Goal: Use online tool/utility: Utilize a website feature to perform a specific function

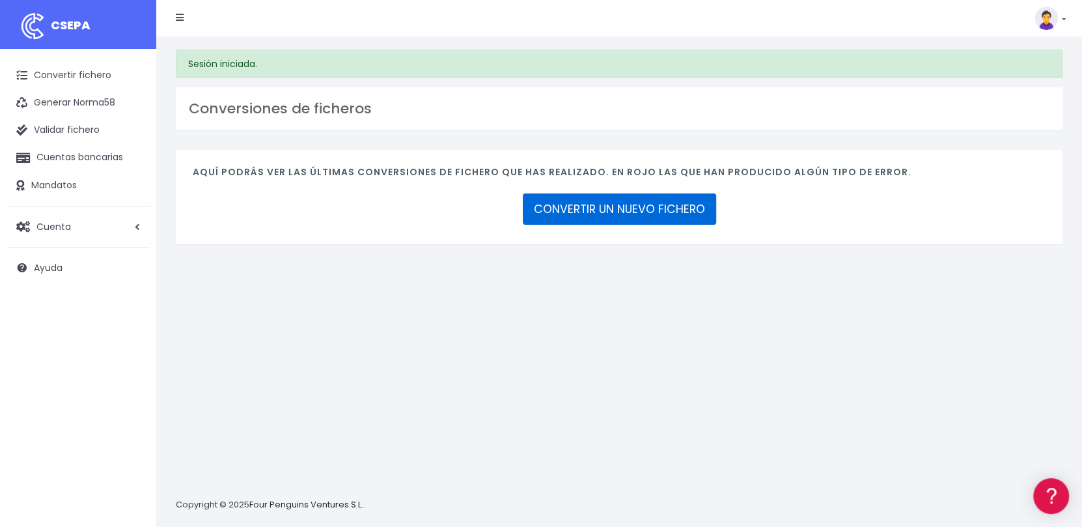
click at [640, 211] on link "CONVERTIR UN NUEVO FICHERO" at bounding box center [619, 208] width 193 height 31
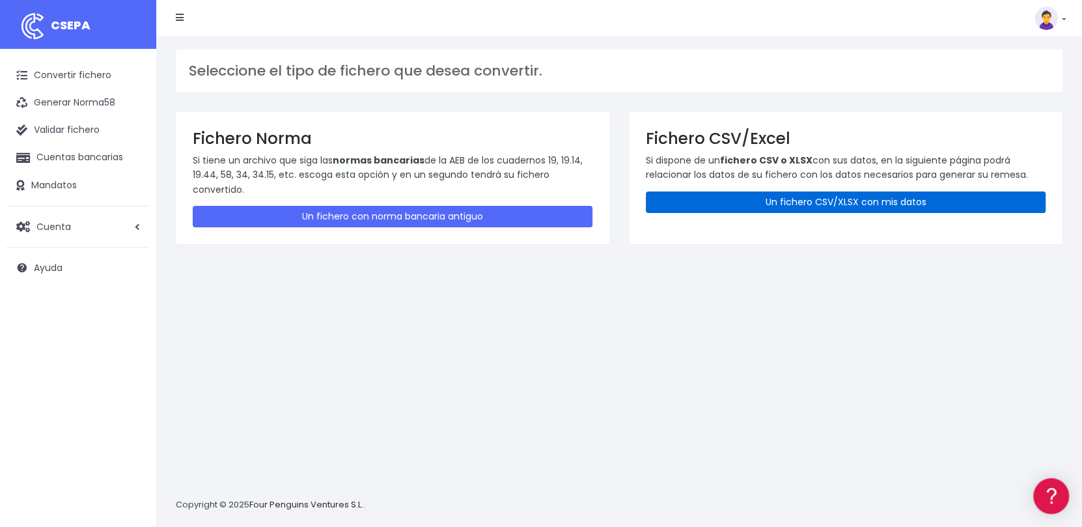
click at [814, 208] on link "Un fichero CSV/XLSX con mis datos" at bounding box center [846, 201] width 400 height 21
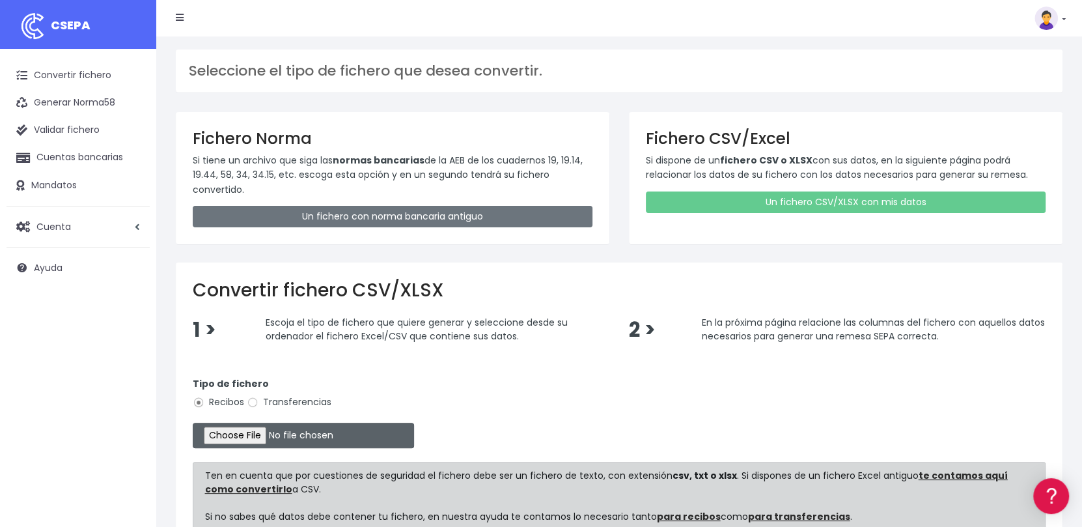
click at [253, 433] on input "file" at bounding box center [303, 434] width 221 height 25
type input "C:\fakepath\Devoluciones Septiembre Olga .xlsx"
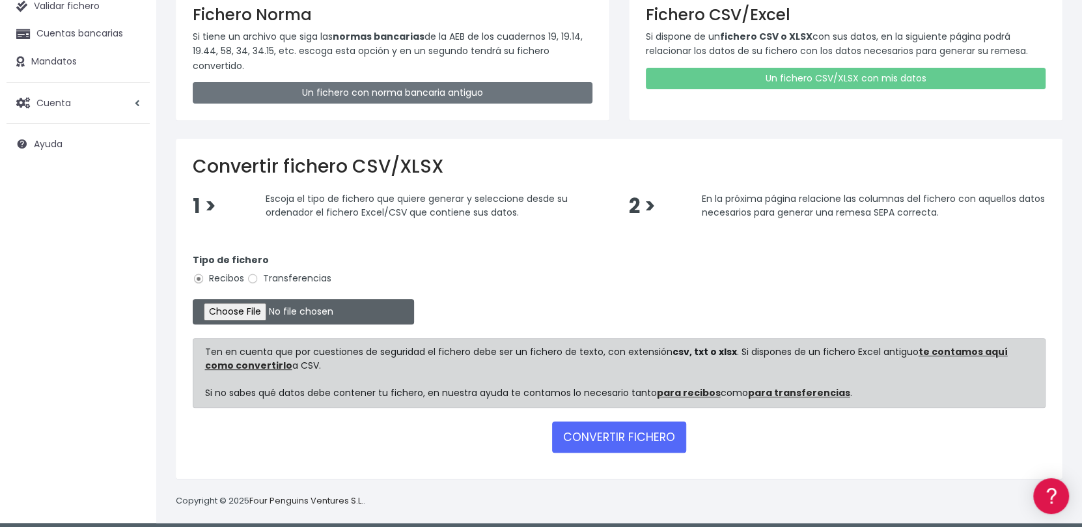
scroll to position [130, 0]
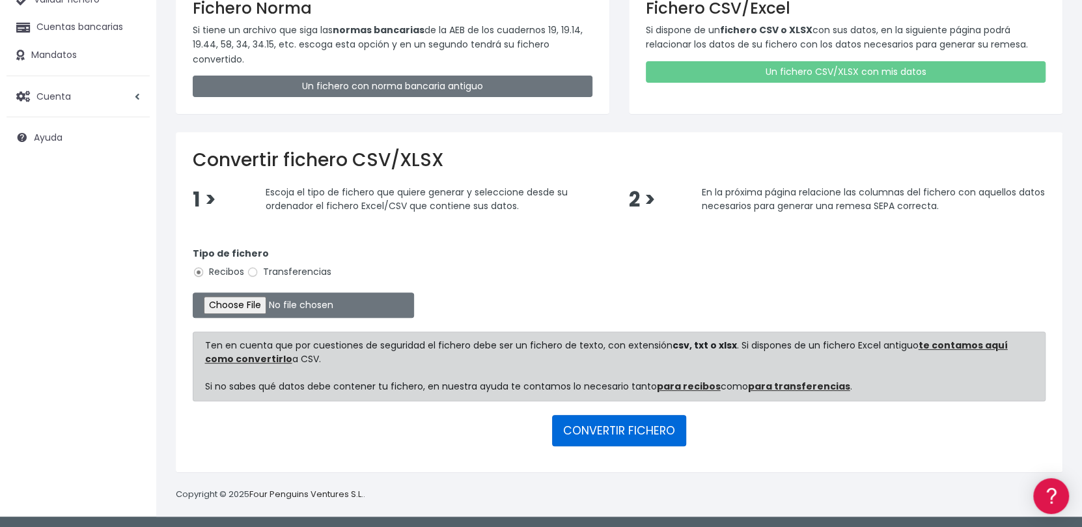
click at [588, 431] on button "CONVERTIR FICHERO" at bounding box center [619, 430] width 134 height 31
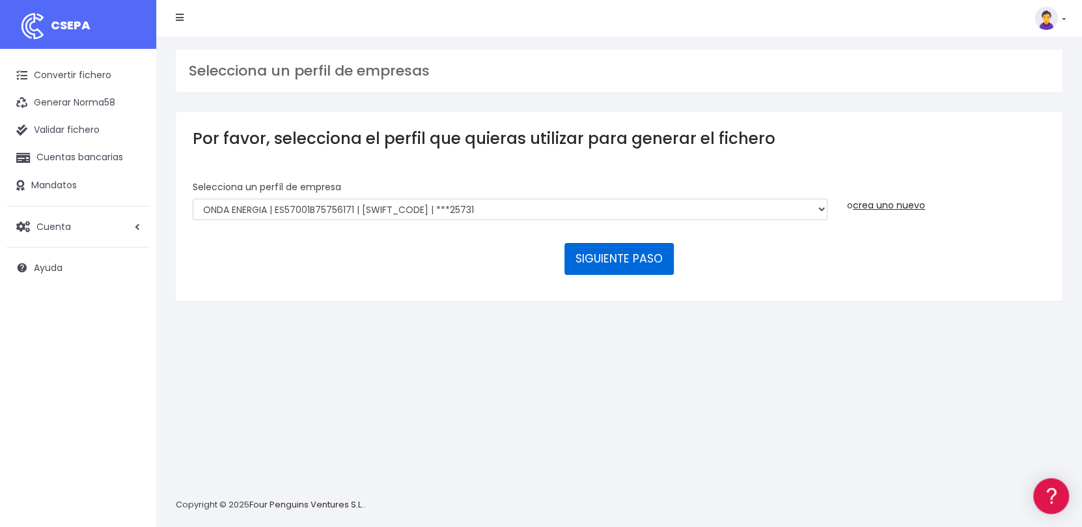
click at [605, 255] on button "SIGUIENTE PASO" at bounding box center [618, 258] width 109 height 31
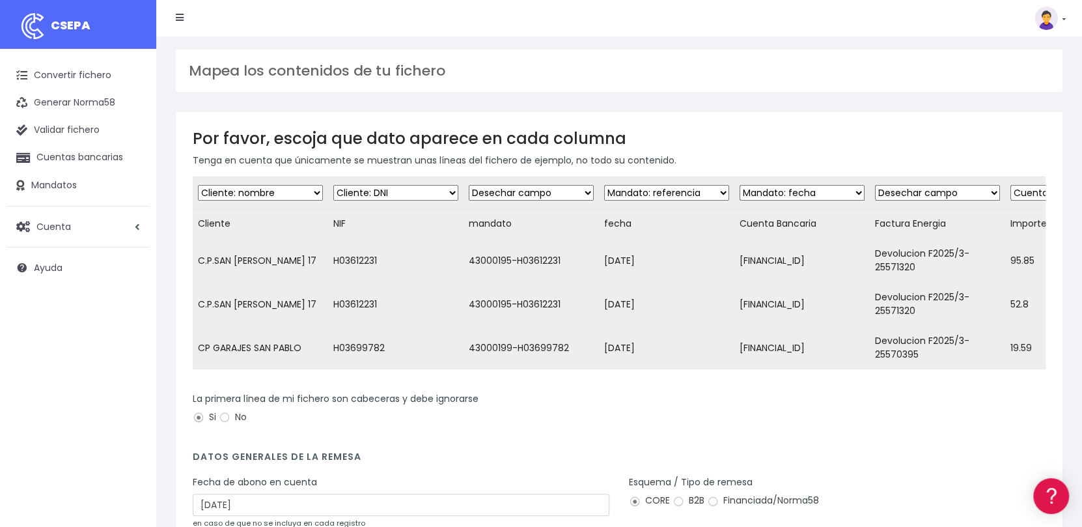
click at [582, 192] on select "Desechar campo Cliente: nombre Cliente: DNI Cliente: Email Cliente: Dirección C…" at bounding box center [531, 193] width 125 height 16
select select "mandate_reference"
click at [469, 185] on select "Desechar campo Cliente: nombre Cliente: DNI Cliente: Email Cliente: Dirección C…" at bounding box center [531, 193] width 125 height 16
click at [695, 197] on select "Desechar campo Cliente: nombre Cliente: DNI Cliente: Email Cliente: Dirección C…" at bounding box center [666, 193] width 125 height 16
select select "mandate_signed_at"
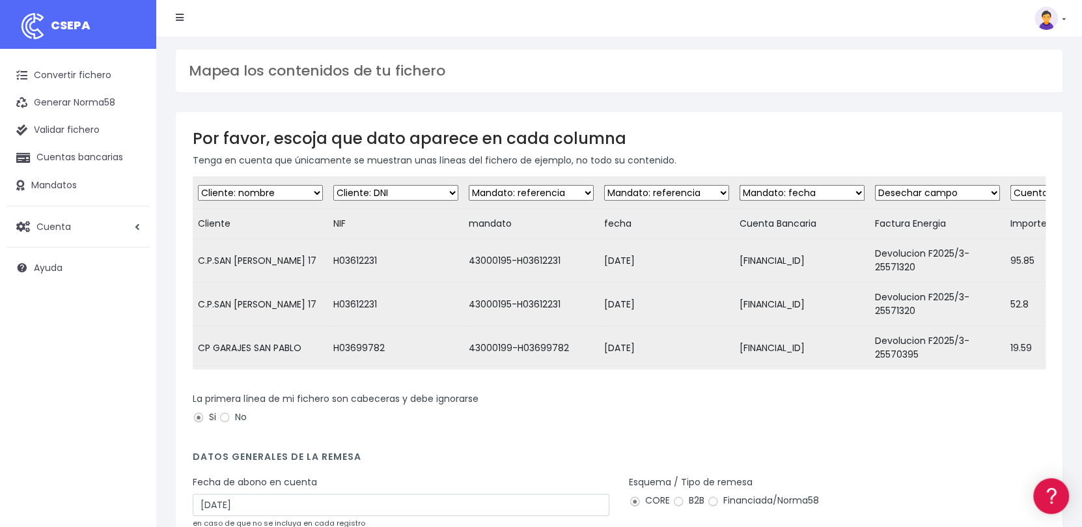
click at [604, 185] on select "Desechar campo Cliente: nombre Cliente: DNI Cliente: Email Cliente: Dirección C…" at bounding box center [666, 193] width 125 height 16
click at [834, 194] on select "Desechar campo Cliente: nombre Cliente: DNI Cliente: Email Cliente: Dirección C…" at bounding box center [801, 193] width 125 height 16
select select "iban"
click at [739, 185] on select "Desechar campo Cliente: nombre Cliente: DNI Cliente: Email Cliente: Dirección C…" at bounding box center [801, 193] width 125 height 16
click at [967, 191] on select "Desechar campo Cliente: nombre Cliente: DNI Cliente: Email Cliente: Dirección C…" at bounding box center [937, 193] width 125 height 16
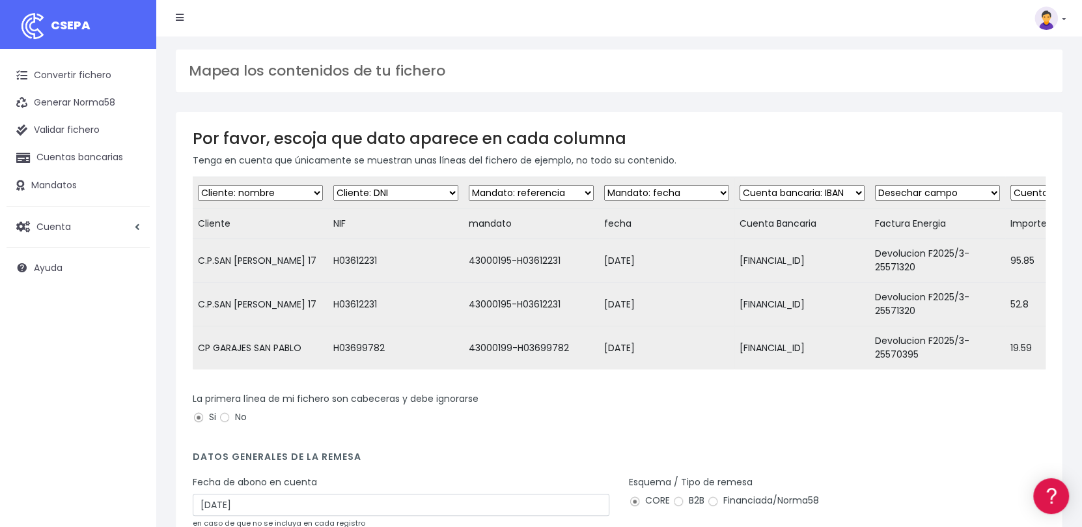
select select "description"
click at [875, 185] on select "Desechar campo Cliente: nombre Cliente: DNI Cliente: Email Cliente: Dirección C…" at bounding box center [937, 193] width 125 height 16
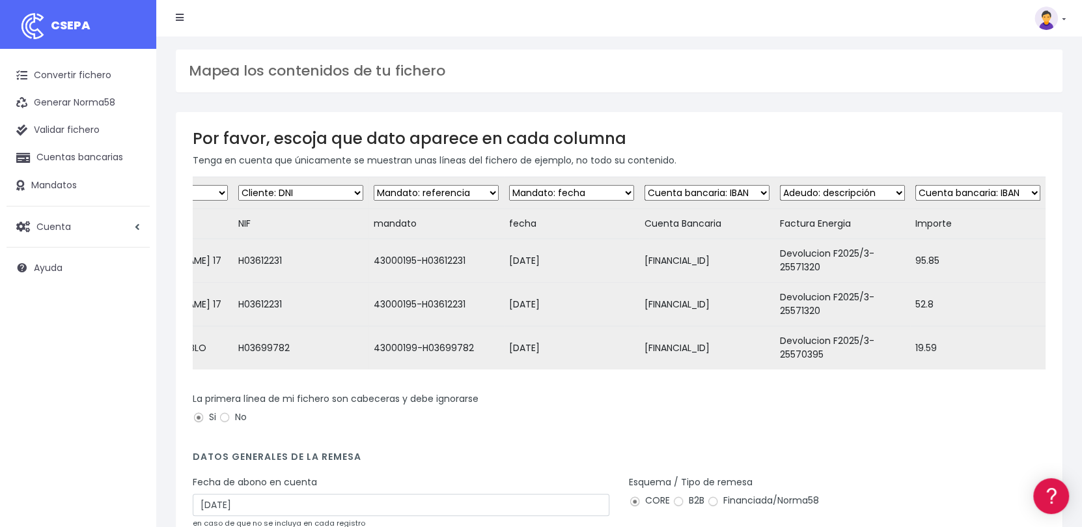
click at [995, 194] on select "Desechar campo Cliente: nombre Cliente: DNI Cliente: Email Cliente: Dirección C…" at bounding box center [977, 193] width 125 height 16
select select "amount"
click at [915, 185] on select "Desechar campo Cliente: nombre Cliente: DNI Cliente: Email Cliente: Dirección C…" at bounding box center [977, 193] width 125 height 16
click at [514, 236] on td "fecha" at bounding box center [571, 224] width 135 height 30
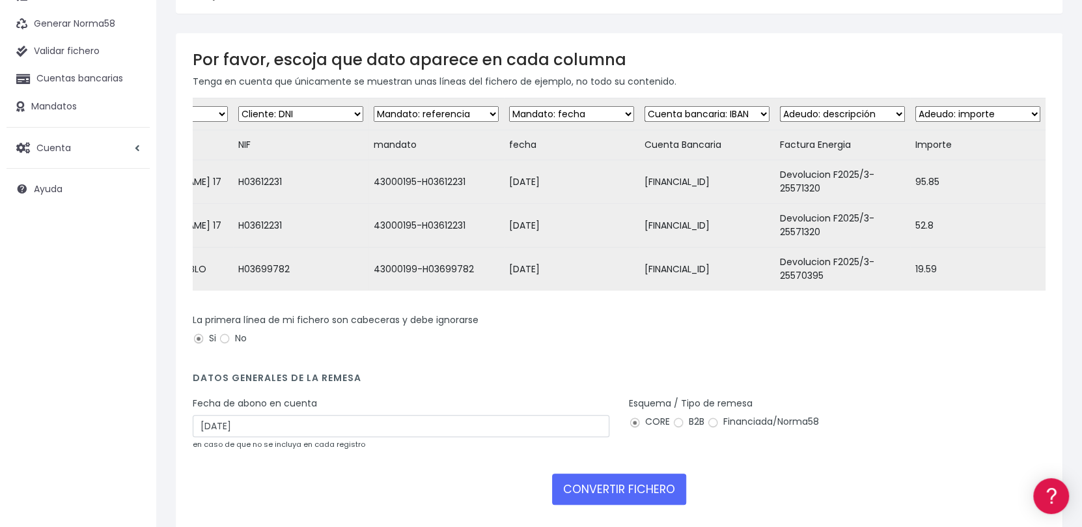
scroll to position [147, 0]
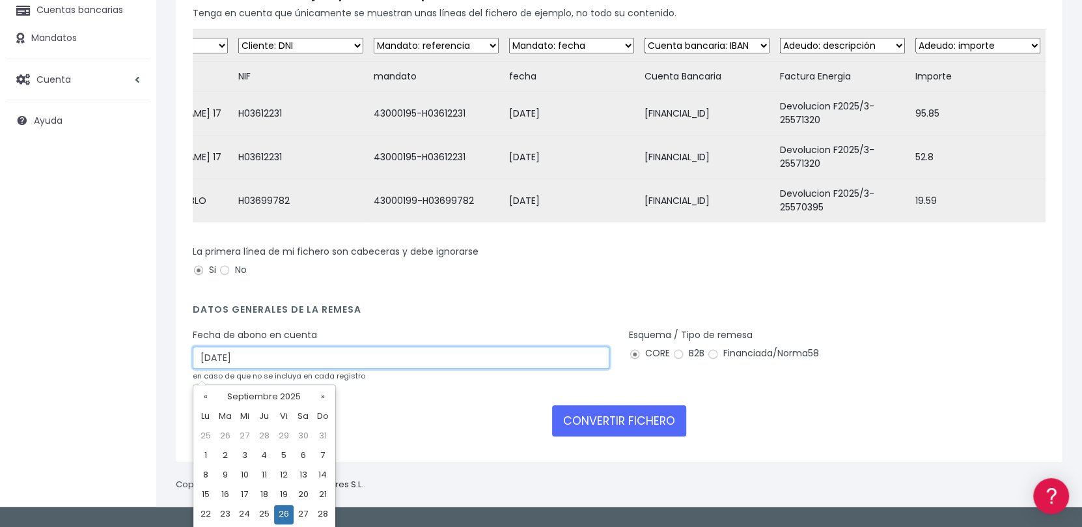
click at [348, 366] on input "26/09/2025" at bounding box center [401, 357] width 417 height 22
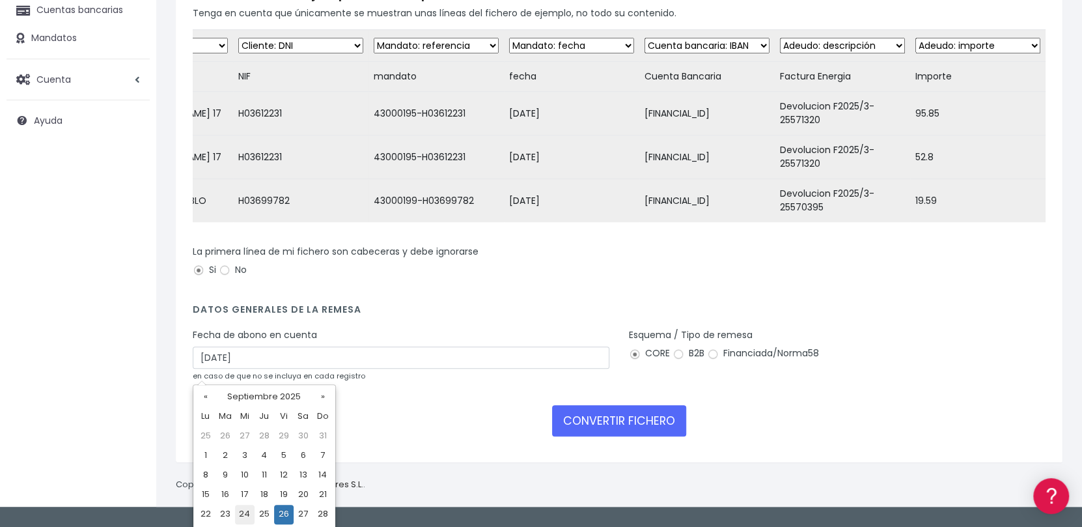
click at [244, 516] on td "24" at bounding box center [245, 514] width 20 height 20
type input "24/09/2025"
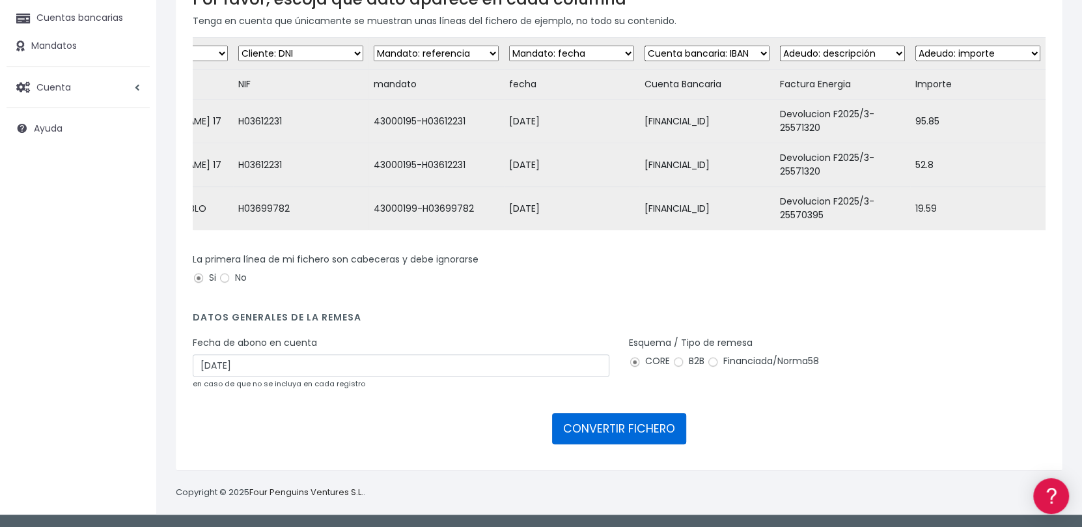
drag, startPoint x: 614, startPoint y: 420, endPoint x: 626, endPoint y: 388, distance: 34.4
click at [615, 420] on button "CONVERTIR FICHERO" at bounding box center [619, 428] width 134 height 31
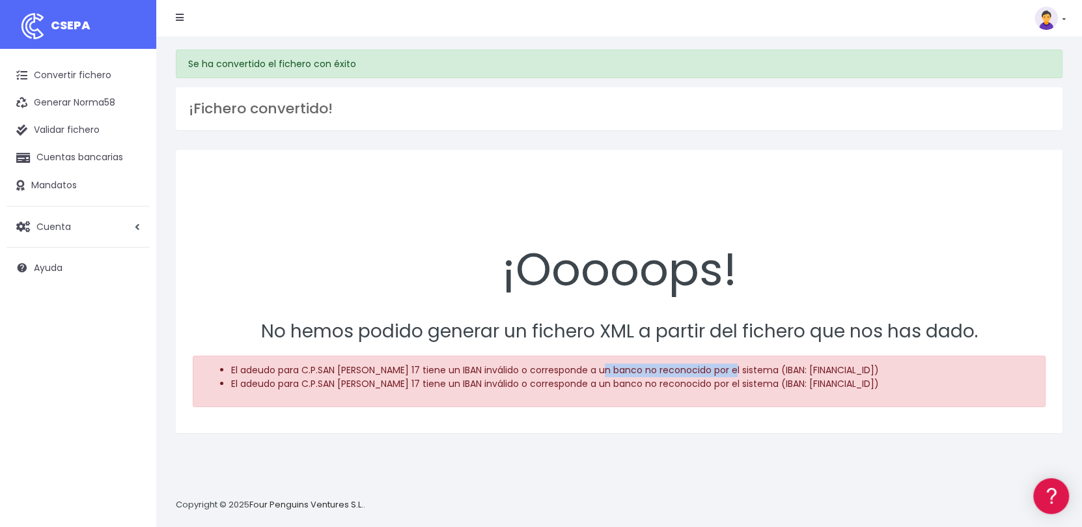
drag, startPoint x: 605, startPoint y: 368, endPoint x: 730, endPoint y: 370, distance: 125.0
click at [730, 370] on li "El adeudo para C.P.SAN JUAN 17 tiene un IBAN inválido o corresponde a un banco …" at bounding box center [632, 370] width 803 height 14
click at [66, 154] on link "Cuentas bancarias" at bounding box center [78, 157] width 143 height 27
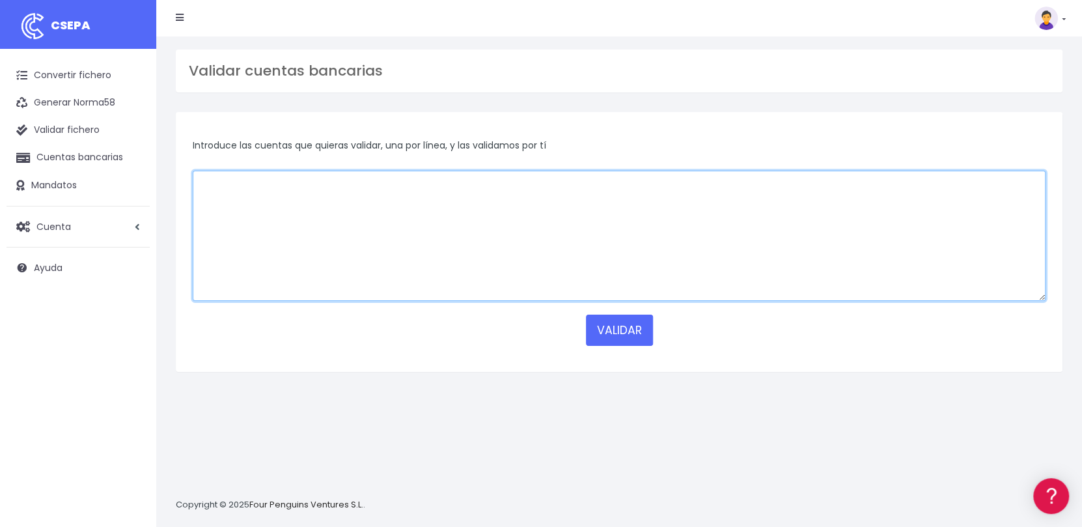
click at [234, 192] on textarea at bounding box center [619, 236] width 853 height 130
paste textarea "ES04 6724 8440 0685 6559 9076"
type textarea "ES04 6724 8440 0685 6559 9076"
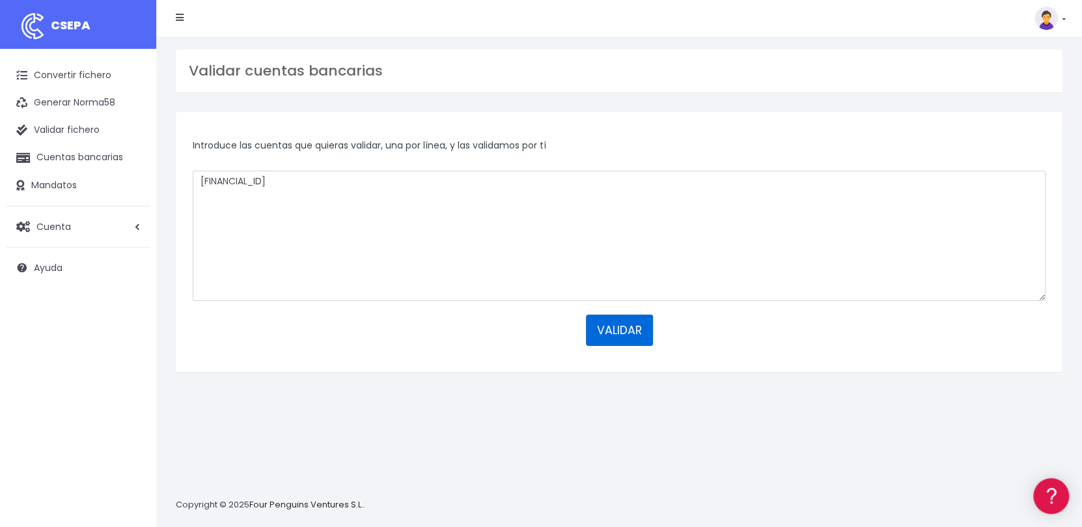
click at [626, 327] on button "VALIDAR" at bounding box center [619, 329] width 67 height 31
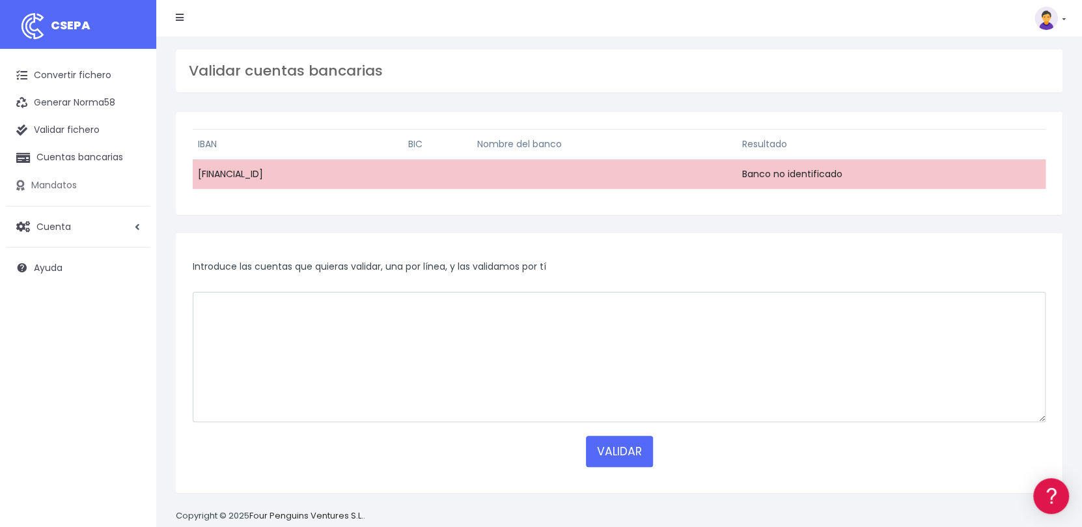
click at [57, 187] on link "Mandatos" at bounding box center [78, 185] width 143 height 27
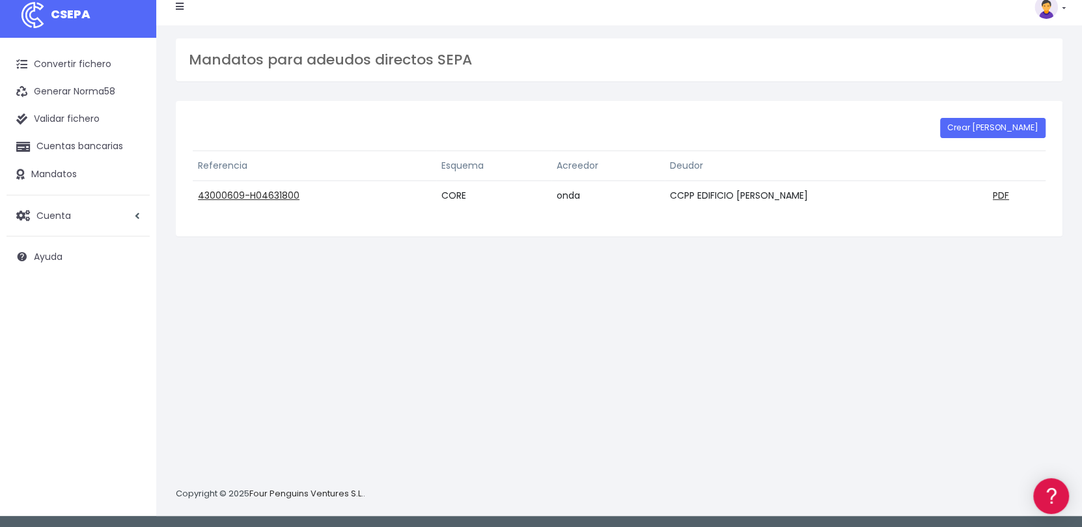
scroll to position [12, 0]
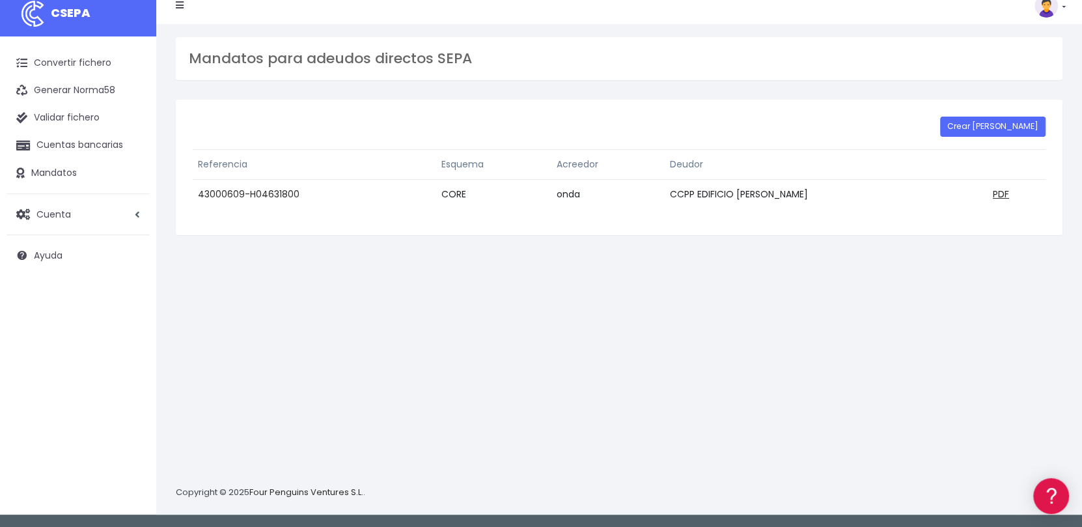
click at [260, 189] on link "43000609-H04631800" at bounding box center [249, 193] width 102 height 13
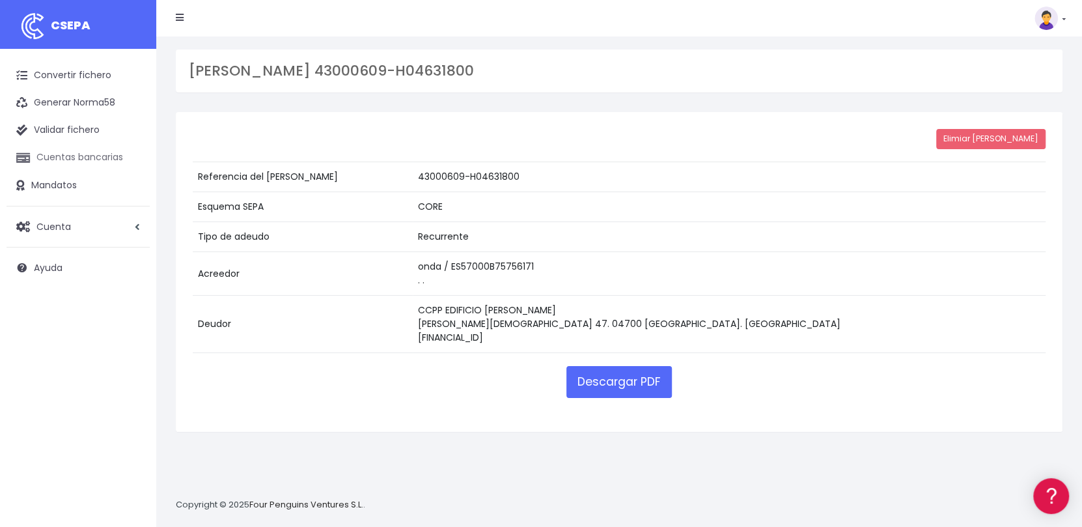
click at [66, 158] on link "Cuentas bancarias" at bounding box center [78, 157] width 143 height 27
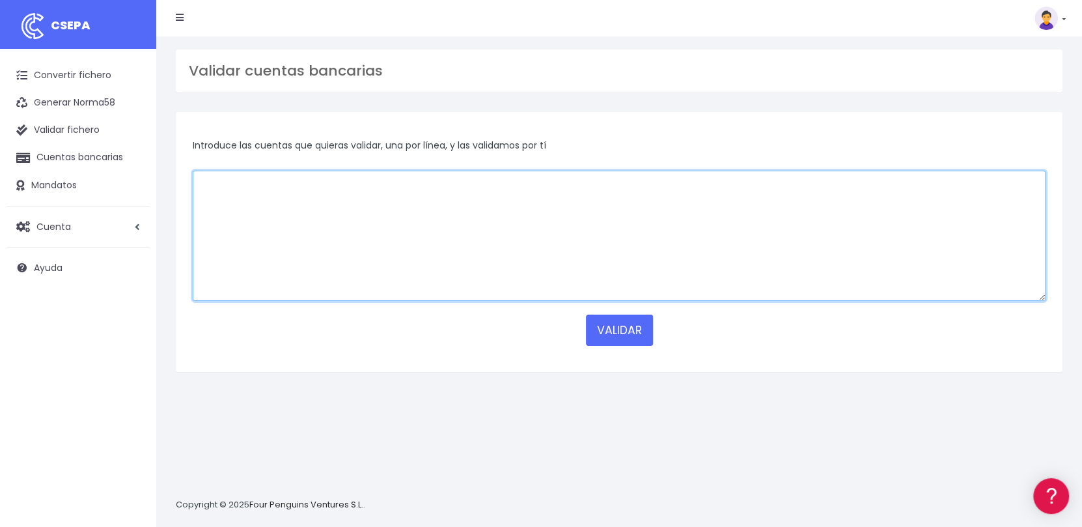
click at [339, 193] on textarea at bounding box center [619, 236] width 853 height 130
type textarea "[FINANCIAL_ID]"
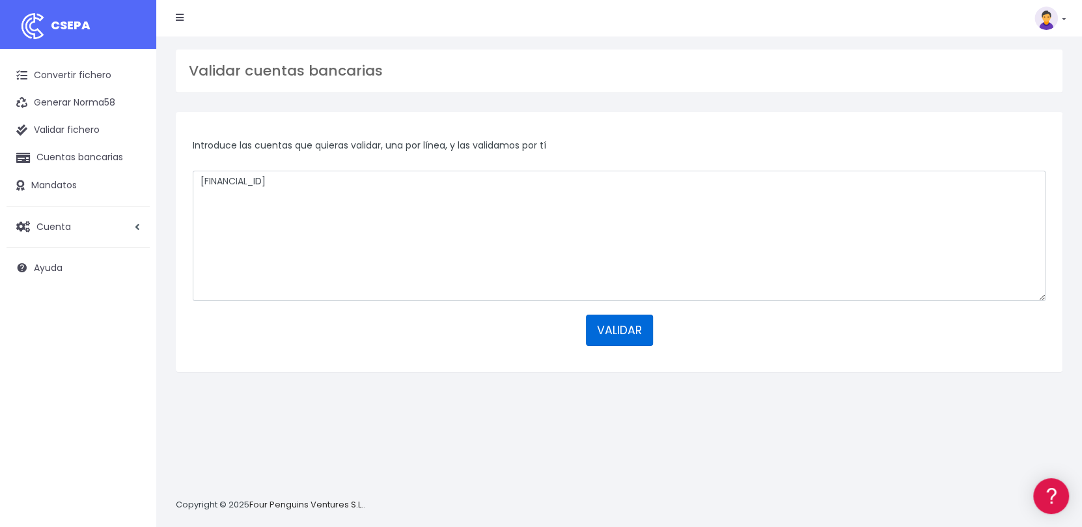
click at [616, 336] on button "VALIDAR" at bounding box center [619, 329] width 67 height 31
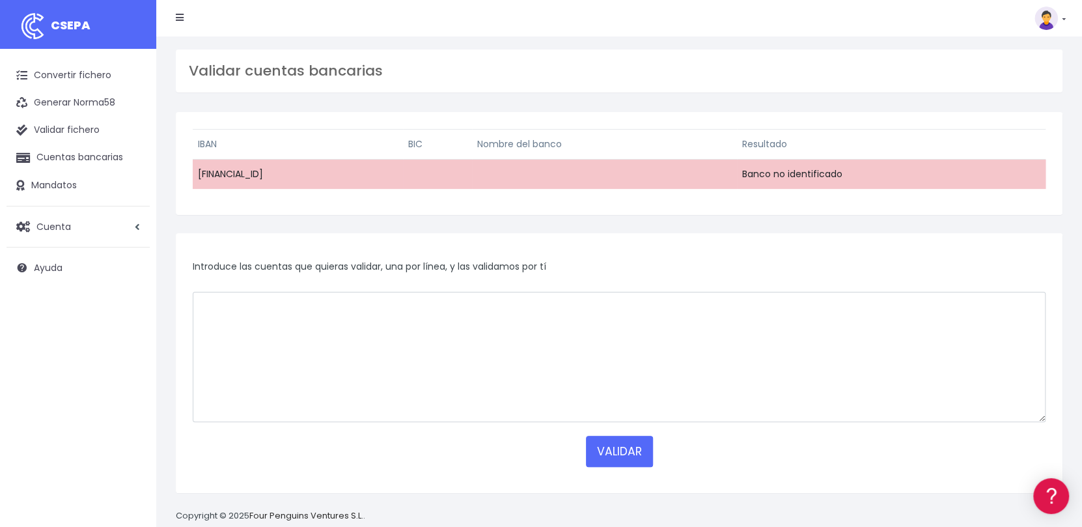
drag, startPoint x: 359, startPoint y: 168, endPoint x: 200, endPoint y: 171, distance: 158.2
click at [200, 171] on td "ES0467248440068565599076" at bounding box center [298, 174] width 210 height 30
copy td "ES0467248440068565599076"
click at [68, 264] on link "Ayuda" at bounding box center [78, 267] width 143 height 27
